Goal: Task Accomplishment & Management: Manage account settings

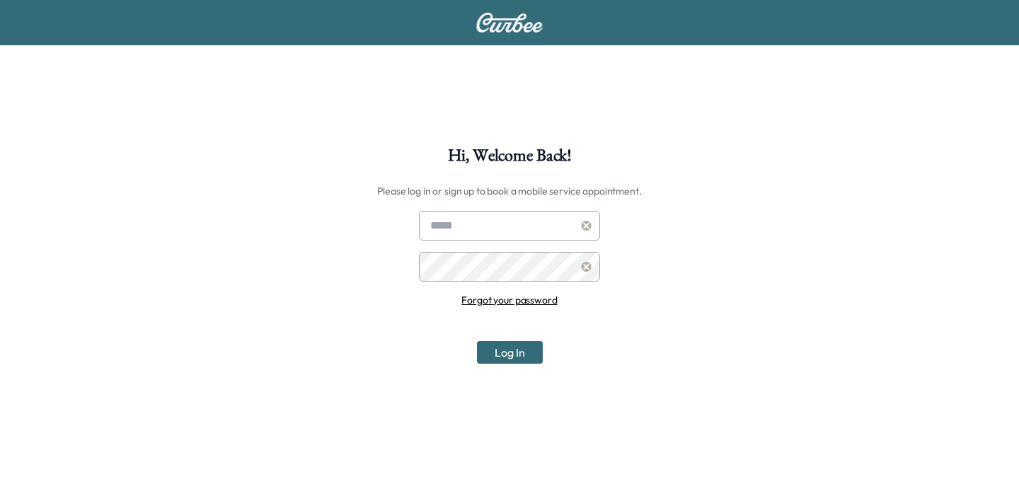
click at [336, 314] on div "Hi, Welcome Back! Please log in or sign up to book a mobile service appointment…" at bounding box center [509, 395] width 1019 height 496
click at [449, 224] on input "text" at bounding box center [509, 226] width 181 height 30
type input "**********"
click at [510, 352] on button "Log In" at bounding box center [510, 352] width 66 height 23
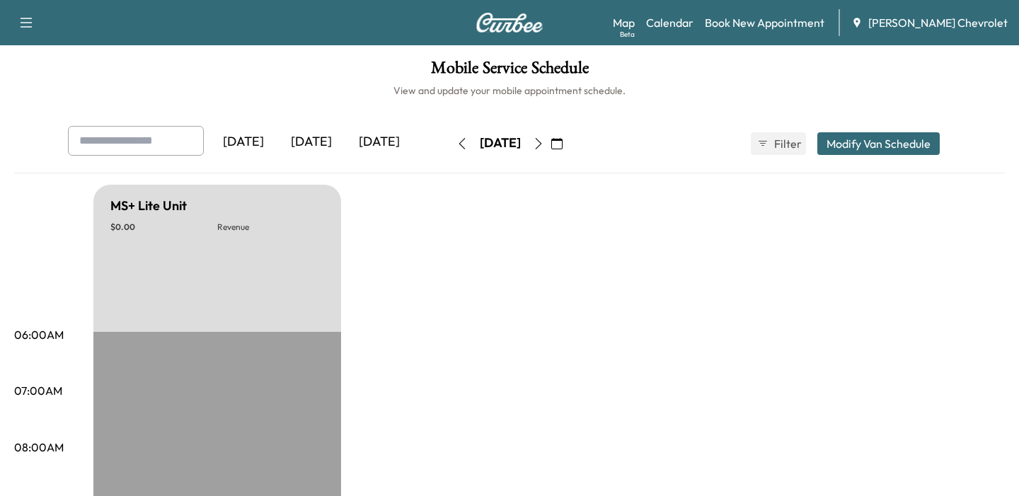
click at [913, 22] on span "[PERSON_NAME] Chevrolet" at bounding box center [938, 22] width 139 height 17
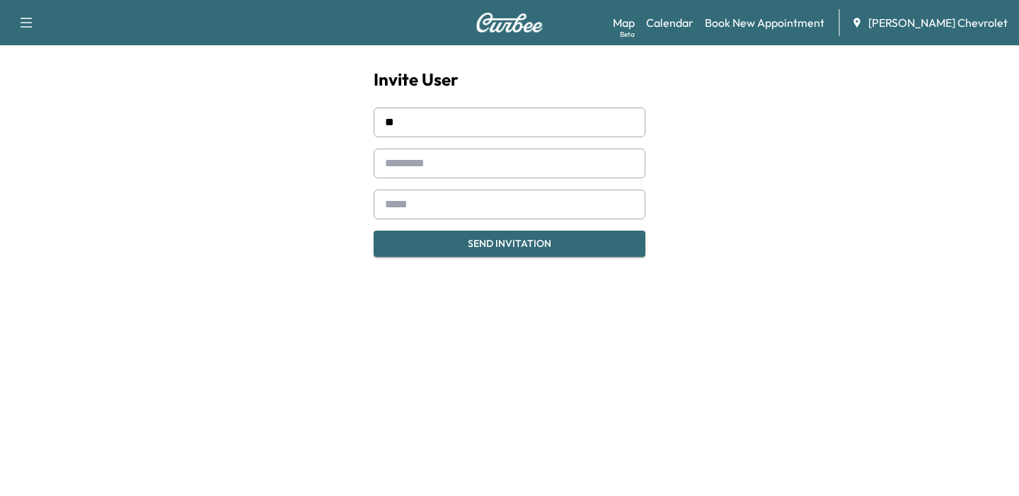
type input "*"
click at [905, 28] on span "[PERSON_NAME] Chevrolet" at bounding box center [938, 22] width 139 height 17
click at [21, 26] on icon "button" at bounding box center [26, 22] width 17 height 17
click at [50, 74] on button "Log Out" at bounding box center [49, 80] width 53 height 23
